Goal: Information Seeking & Learning: Learn about a topic

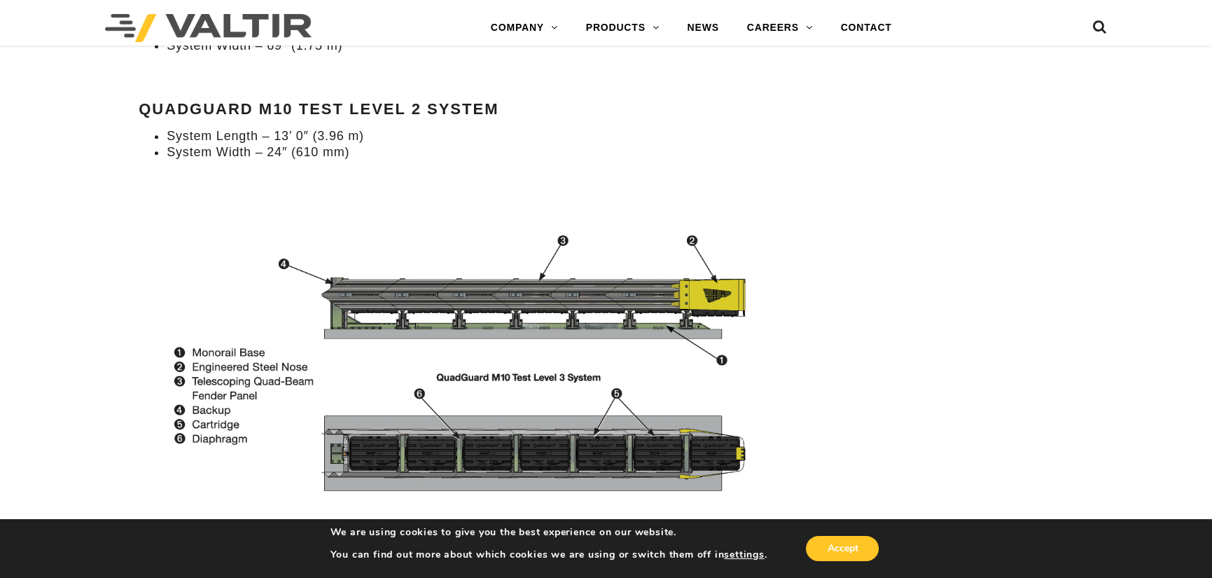
scroll to position [1555, 0]
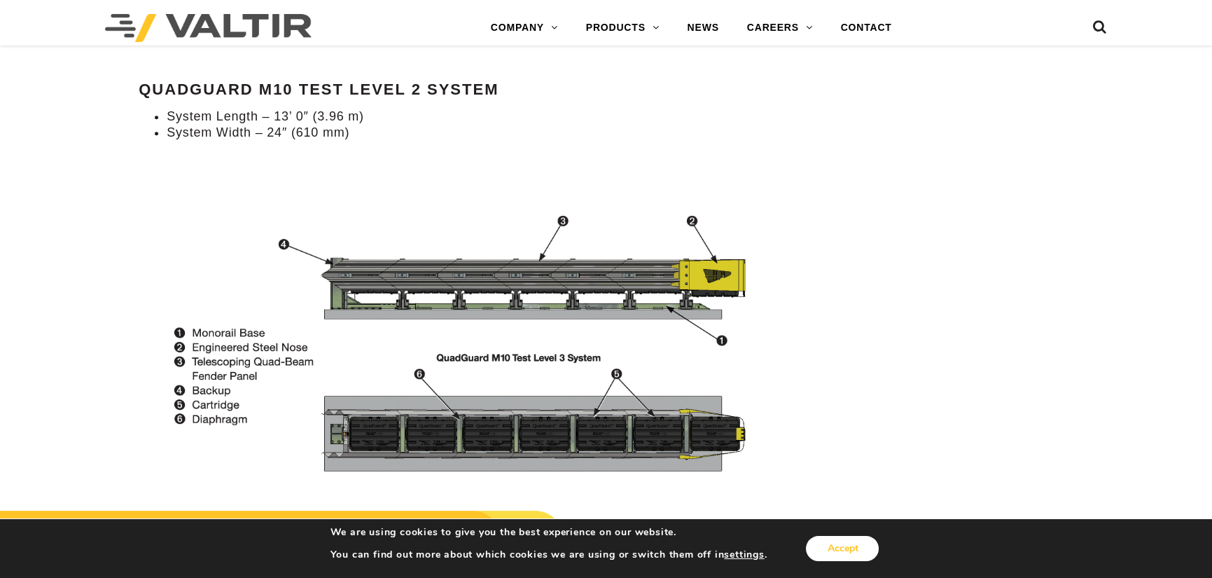
click at [838, 546] on button "Accept" at bounding box center [842, 548] width 73 height 25
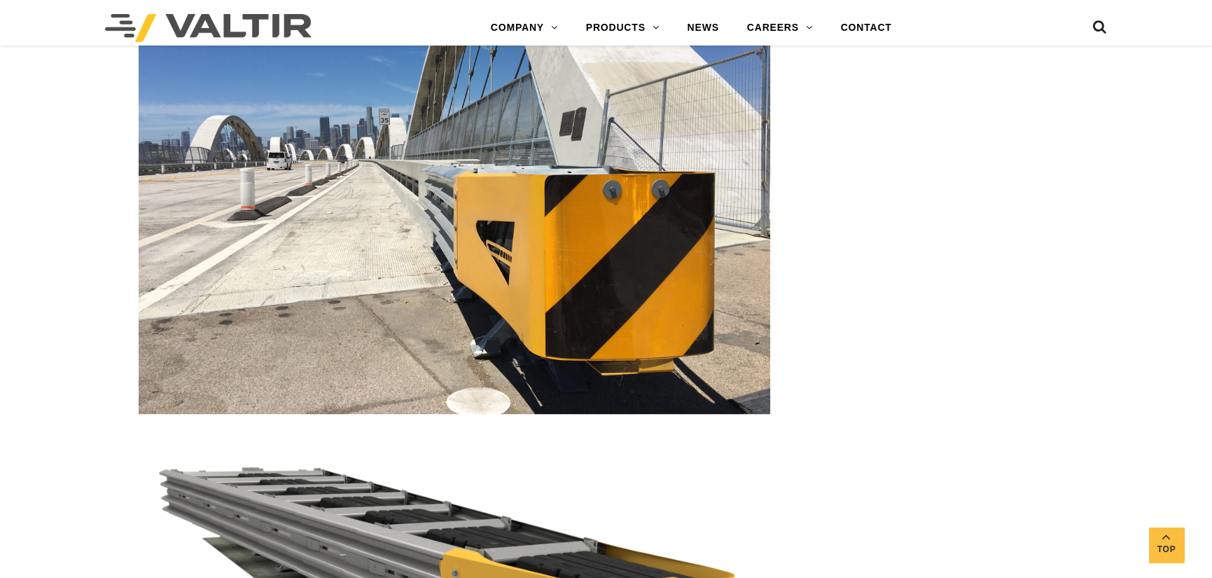
scroll to position [2186, 0]
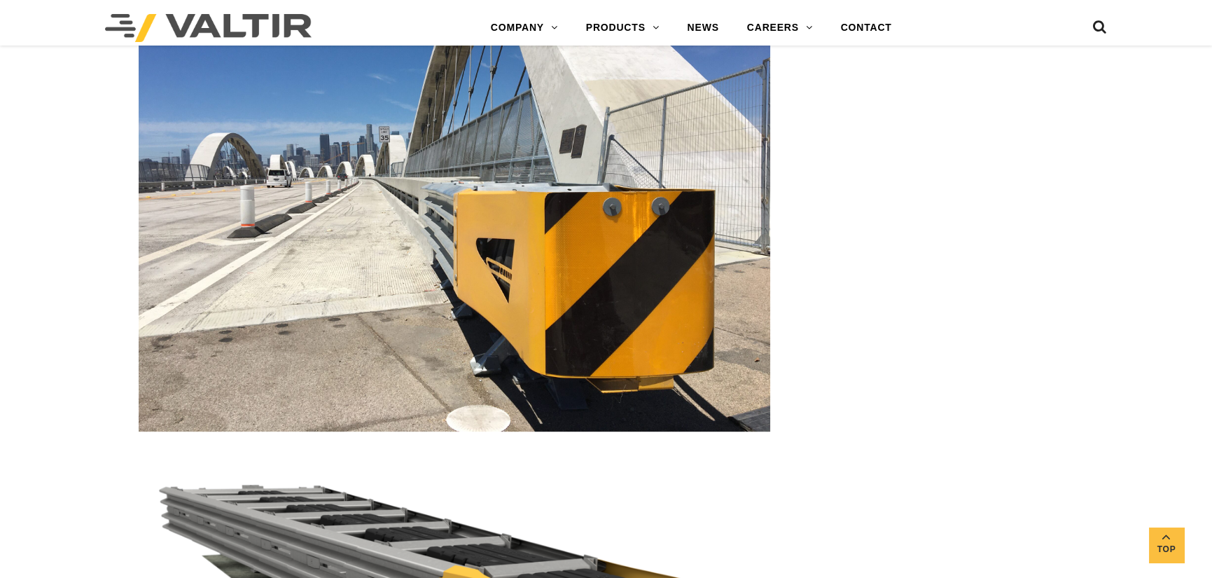
click at [553, 361] on img at bounding box center [455, 194] width 632 height 473
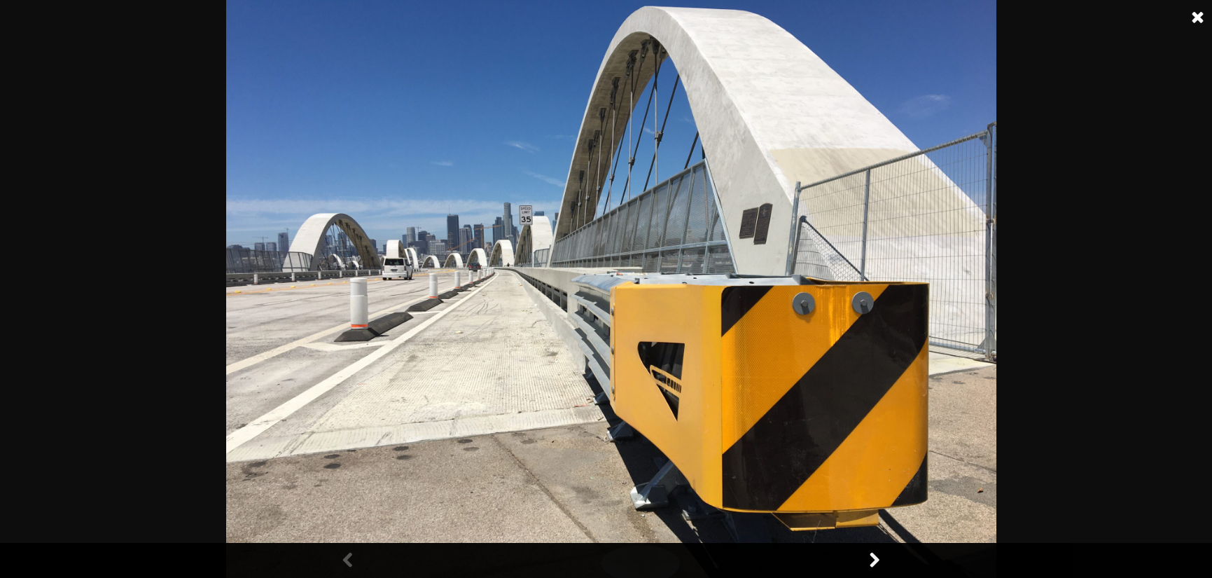
click at [1195, 11] on link at bounding box center [1198, 17] width 35 height 35
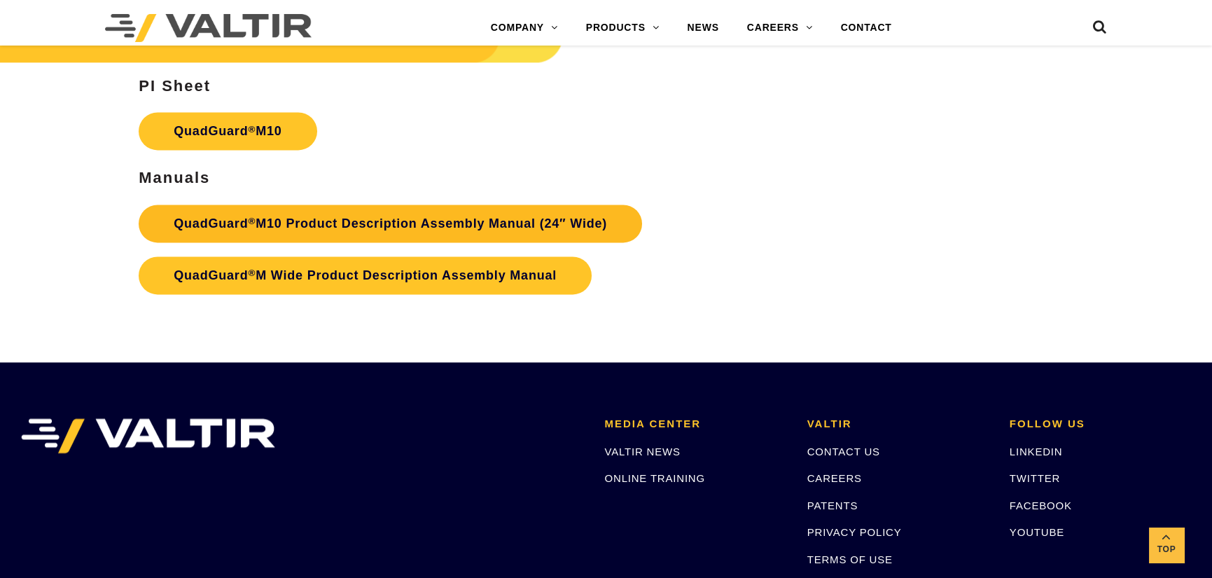
scroll to position [4894, 0]
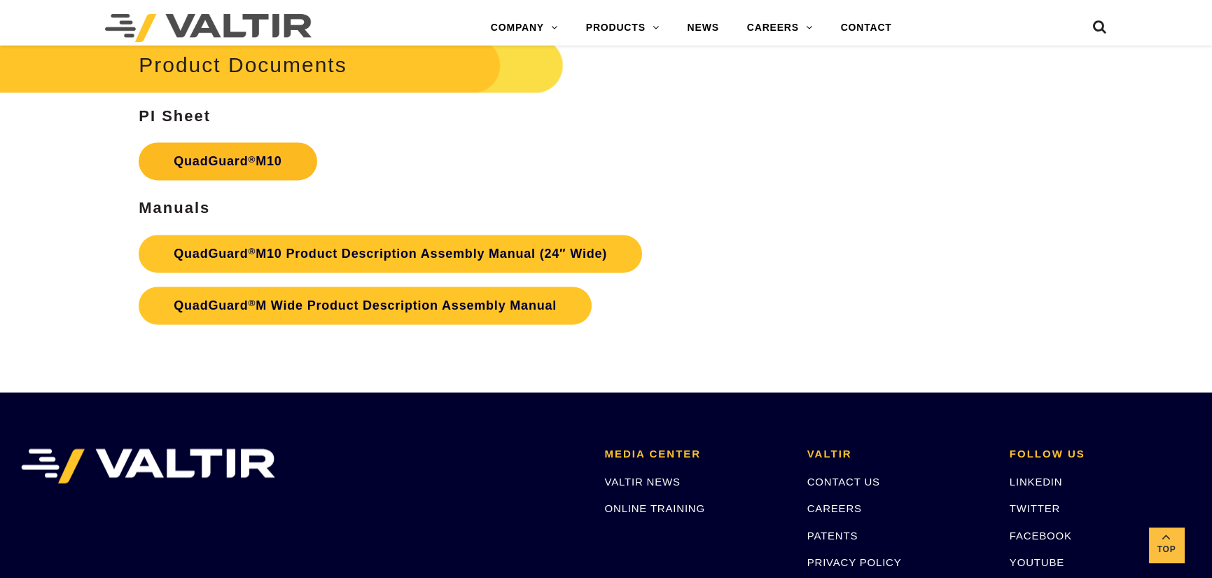
click at [240, 167] on link "QuadGuard ® M10" at bounding box center [228, 161] width 178 height 38
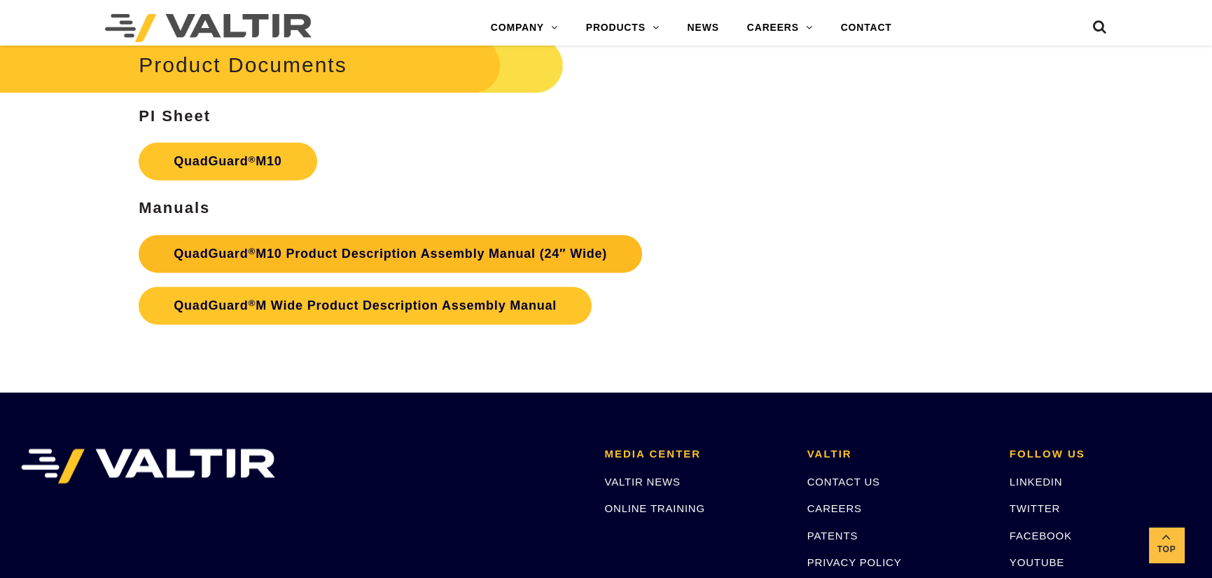
click at [321, 250] on link "QuadGuard ® M10 Product Description Assembly Manual (24″ Wide)" at bounding box center [391, 254] width 504 height 38
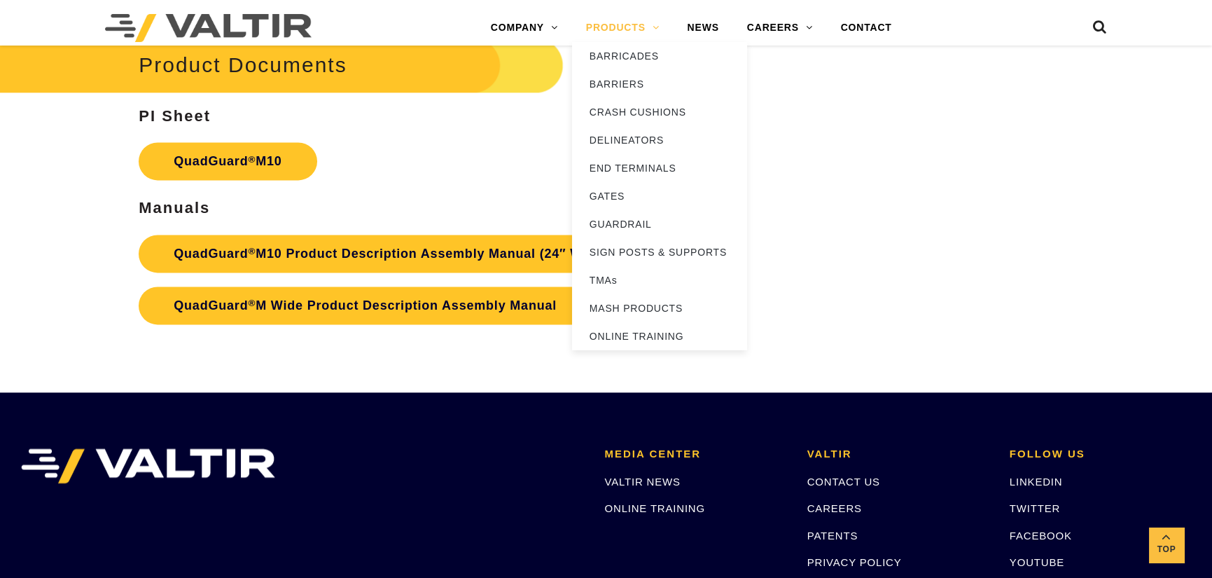
click at [611, 18] on link "PRODUCTS" at bounding box center [623, 28] width 102 height 28
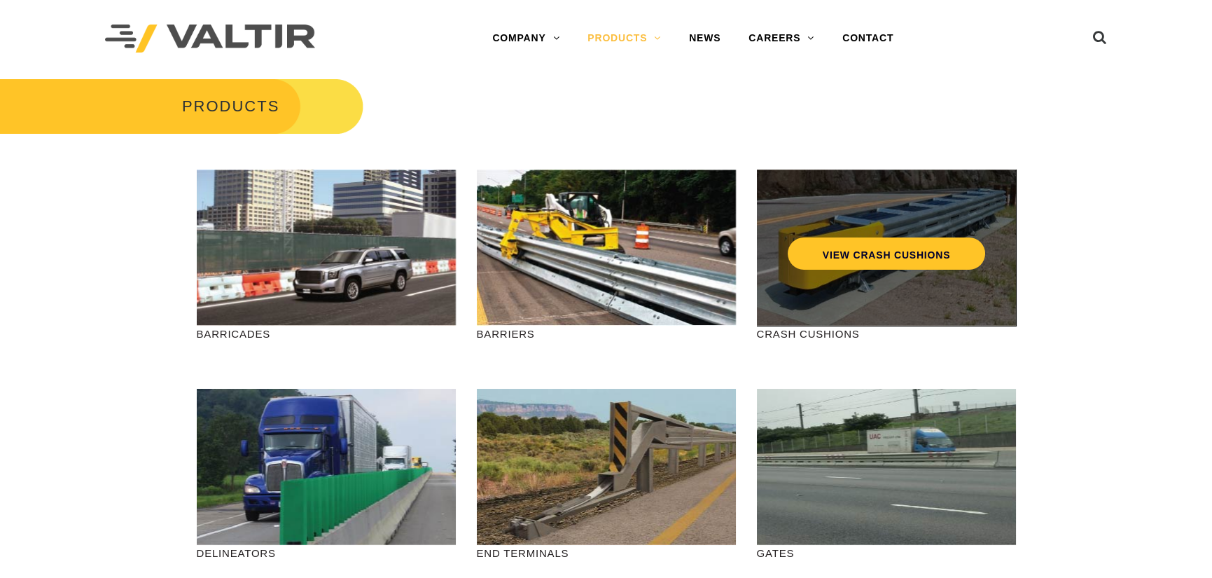
click at [856, 286] on div "VIEW CRASH CUSHIONS" at bounding box center [886, 247] width 259 height 156
click at [854, 253] on link "VIEW CRASH CUSHIONS" at bounding box center [885, 253] width 197 height 32
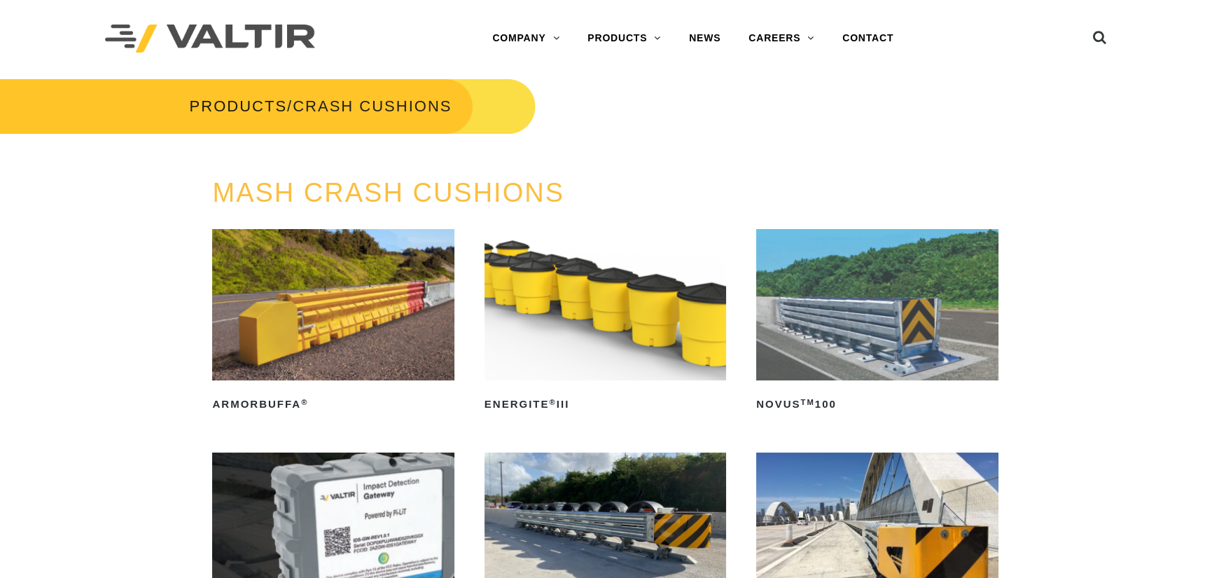
click at [629, 321] on img at bounding box center [606, 304] width 242 height 151
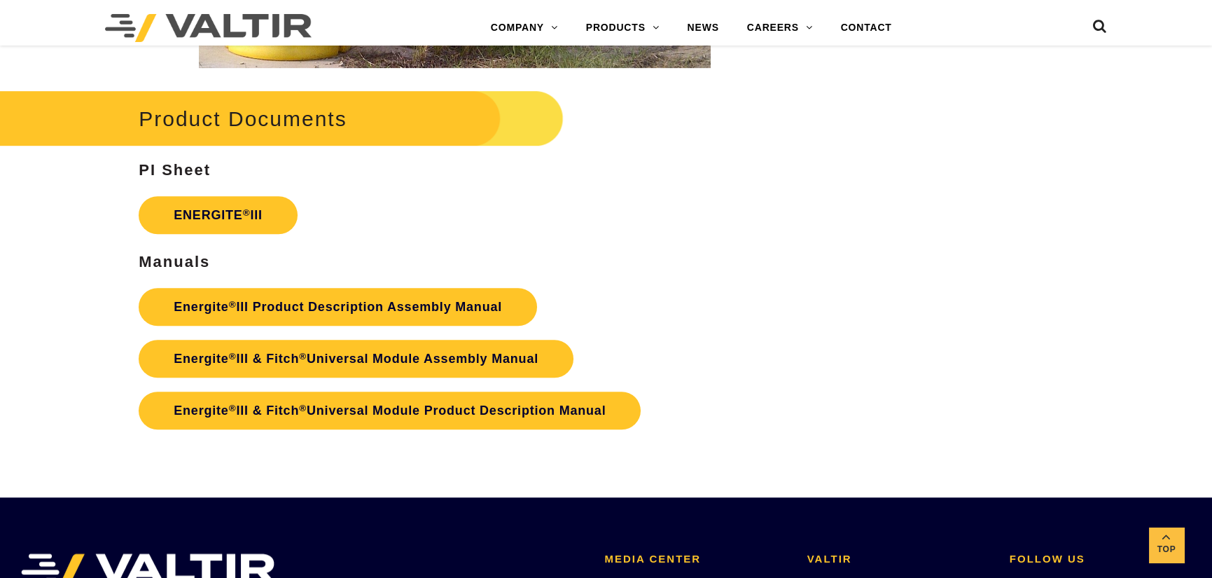
scroll to position [2381, 0]
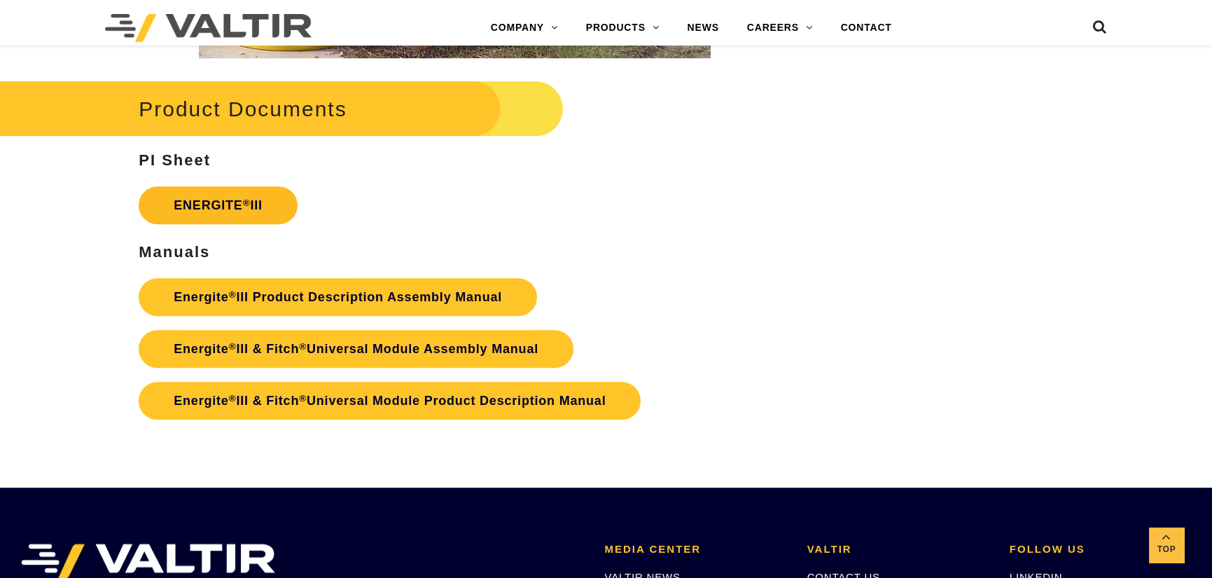
click at [212, 204] on link "ENERGITE ® III" at bounding box center [218, 205] width 159 height 38
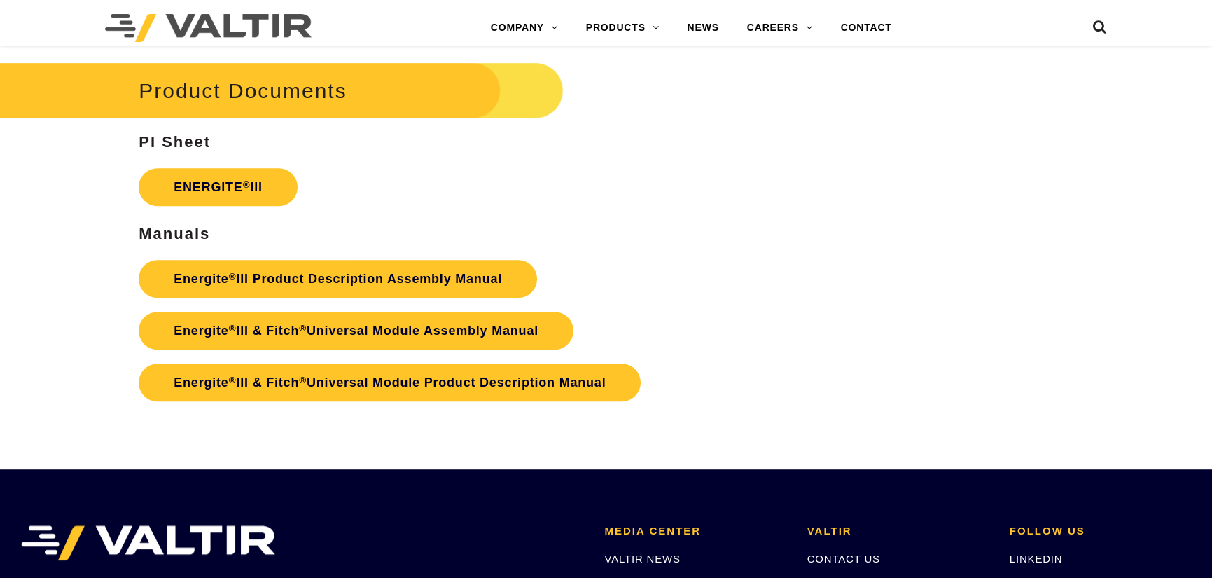
scroll to position [2381, 0]
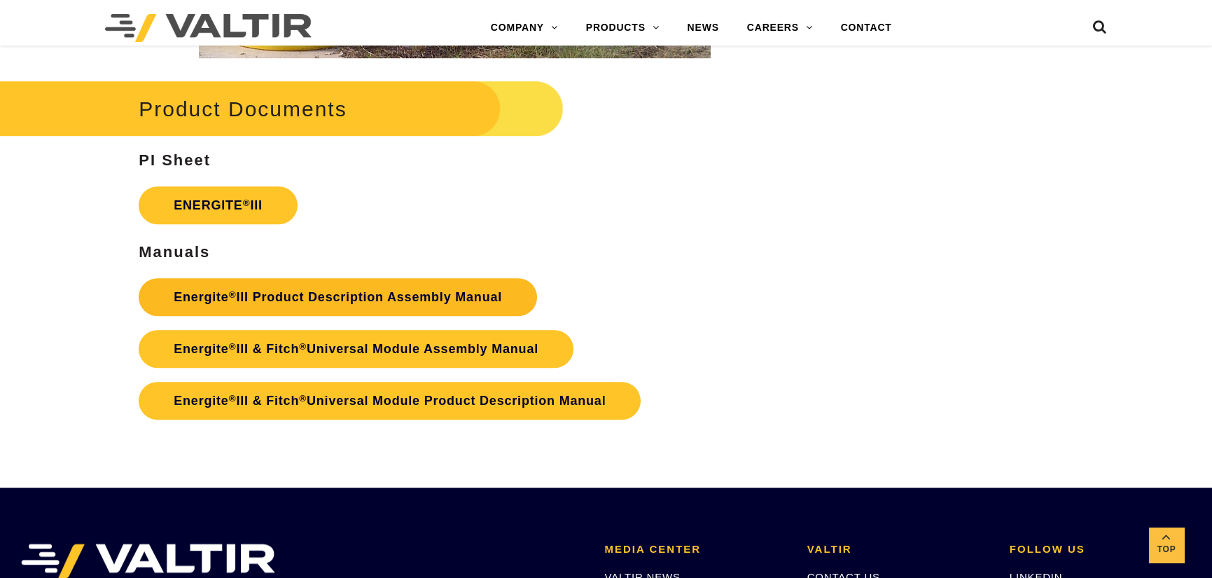
click at [306, 297] on link "Energite ® III Product Description Assembly Manual" at bounding box center [338, 297] width 398 height 38
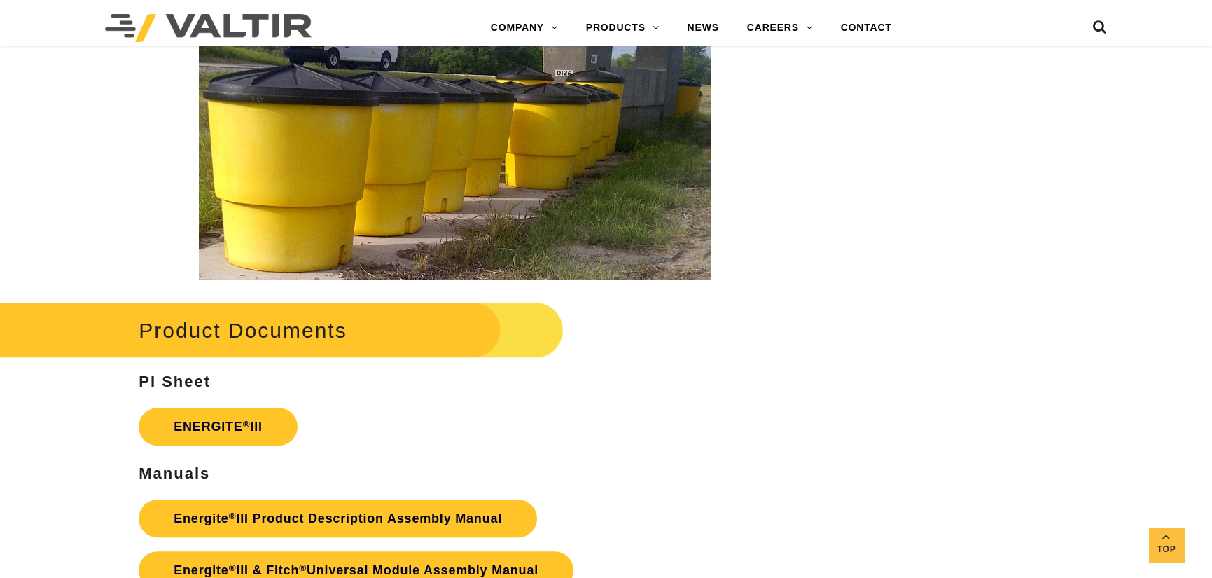
scroll to position [2147, 0]
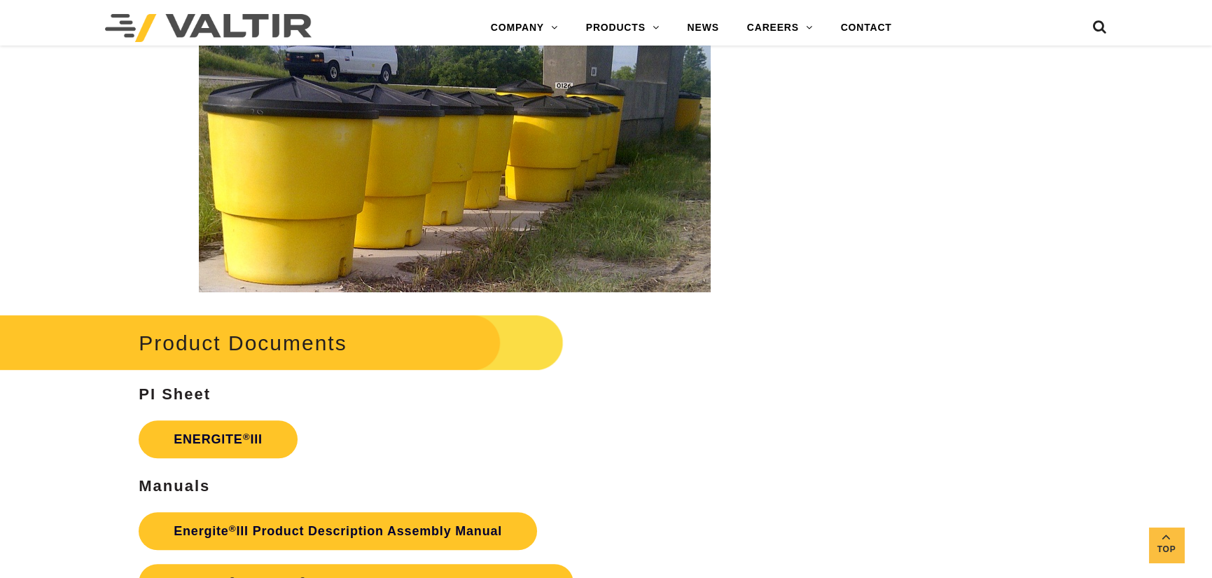
drag, startPoint x: 1211, startPoint y: 79, endPoint x: 1214, endPoint y: 69, distance: 11.1
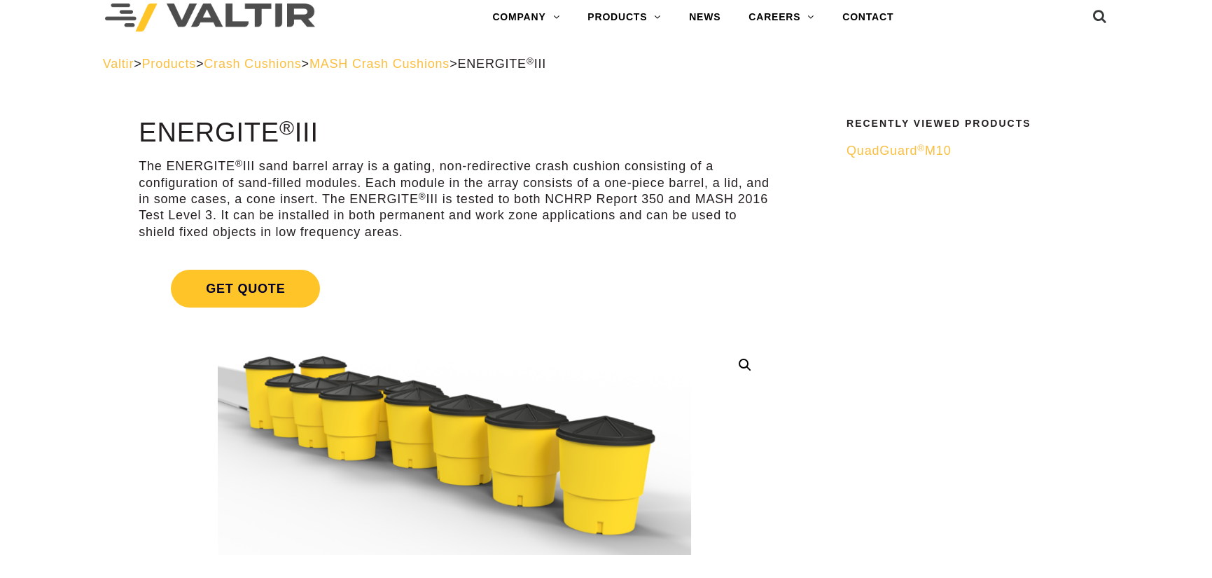
scroll to position [0, 0]
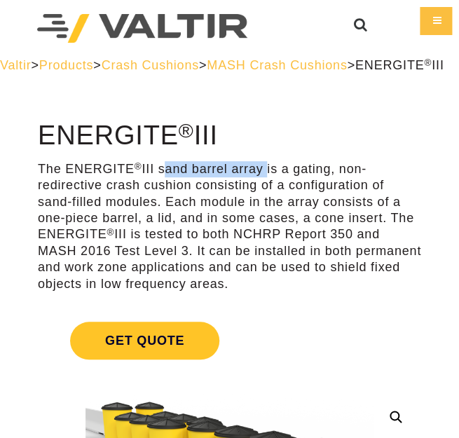
drag, startPoint x: 268, startPoint y: 184, endPoint x: 161, endPoint y: 176, distance: 106.8
copy p "sand barrel array"
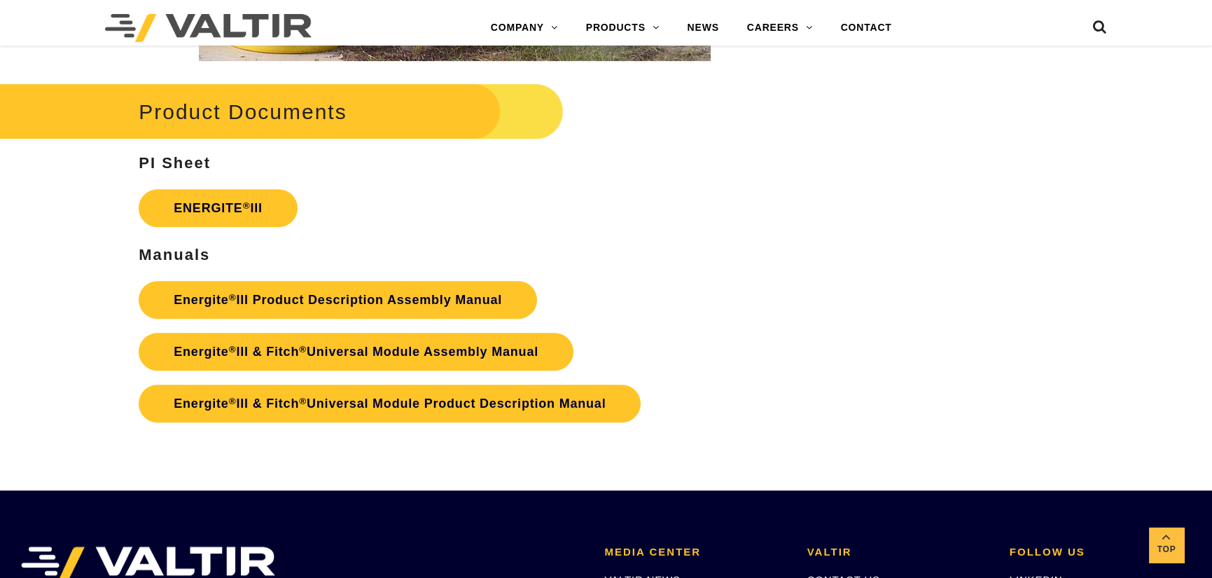
scroll to position [2381, 0]
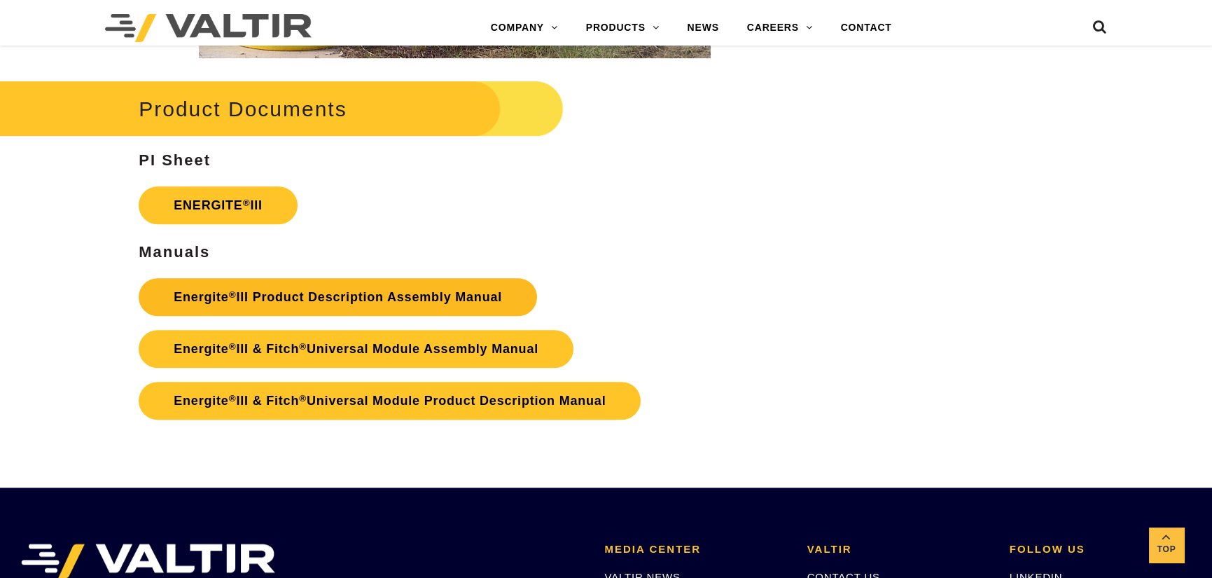
click at [300, 289] on link "Energite ® III Product Description Assembly Manual" at bounding box center [338, 297] width 398 height 38
